Goal: Use online tool/utility: Utilize a website feature to perform a specific function

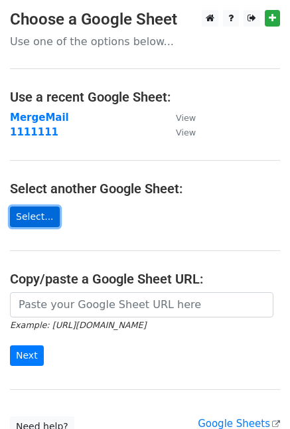
click at [42, 210] on link "Select..." at bounding box center [35, 216] width 50 height 21
click at [44, 220] on link "Select..." at bounding box center [35, 216] width 50 height 21
click at [42, 221] on link "Select..." at bounding box center [35, 216] width 50 height 21
click at [38, 220] on link "Select..." at bounding box center [35, 216] width 50 height 21
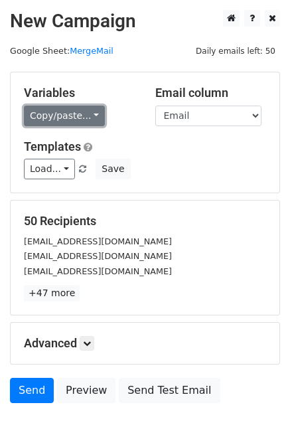
click at [82, 117] on link "Copy/paste..." at bounding box center [64, 116] width 81 height 21
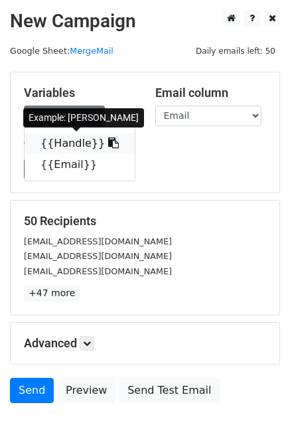
click at [84, 147] on link "{{Handle}}" at bounding box center [80, 143] width 110 height 21
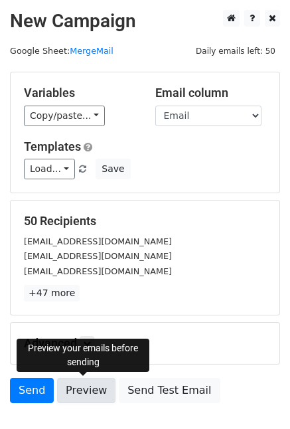
drag, startPoint x: 75, startPoint y: 384, endPoint x: 80, endPoint y: 379, distance: 7.1
click at [75, 384] on link "Preview" at bounding box center [86, 390] width 58 height 25
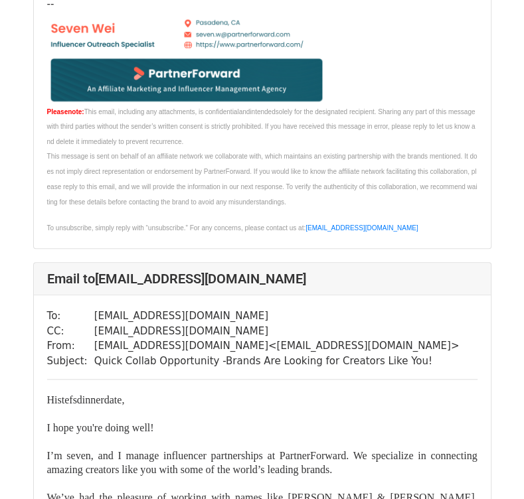
scroll to position [13523, 0]
